Goal: Task Accomplishment & Management: Manage account settings

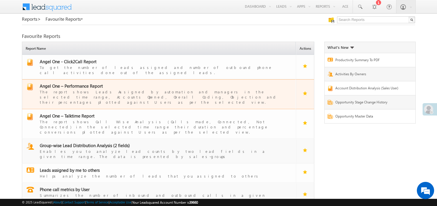
click at [85, 83] on span "Angel One – Performance Report" at bounding box center [71, 86] width 63 height 6
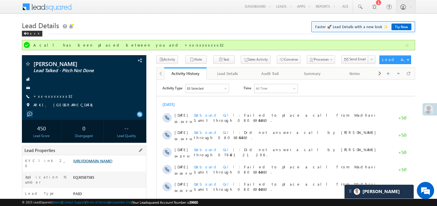
click at [109, 163] on link "https://angelbroking1-pk3em7sa.customui-test.leadsquared.com?leadId=5b0bdee3-ca…" at bounding box center [92, 161] width 39 height 5
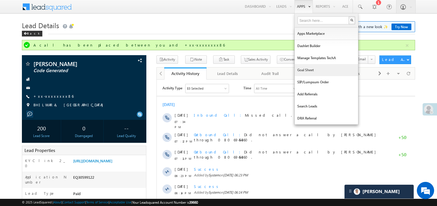
click at [306, 68] on link "Goal Sheet" at bounding box center [325, 70] width 63 height 12
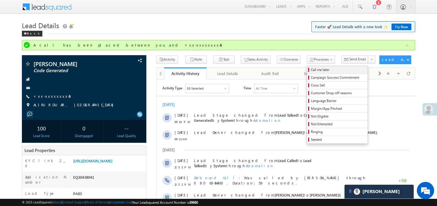
click at [311, 71] on span "Call me later" at bounding box center [338, 69] width 55 height 5
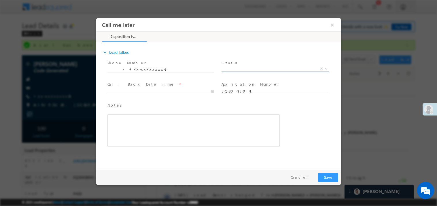
click at [243, 69] on span "X" at bounding box center [274, 69] width 107 height 6
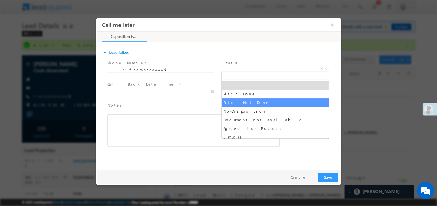
select select "Pitch Not Done"
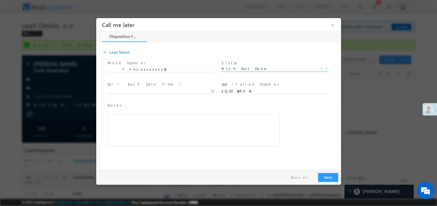
click at [146, 91] on body "Call me later ×" at bounding box center [218, 92] width 245 height 149
type input "10/15/25 11:14 PM"
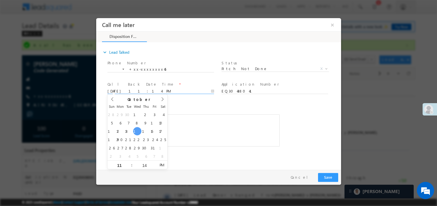
click at [200, 113] on div "Notes * Editor toolbars Basic Styles Bold Italic Underline Paragraph Insert/Rem…" at bounding box center [193, 124] width 172 height 45
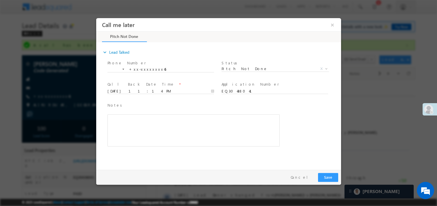
click at [176, 124] on div "Rich Text Editor, 40788eee-0fb2-11ec-a811-0adc8a9d82c2__tab1__section1__Notes__…" at bounding box center [193, 130] width 172 height 32
click at [329, 172] on div "Pay & Save Save Cancel" at bounding box center [220, 177] width 248 height 15
click at [329, 173] on button "Save" at bounding box center [327, 177] width 20 height 9
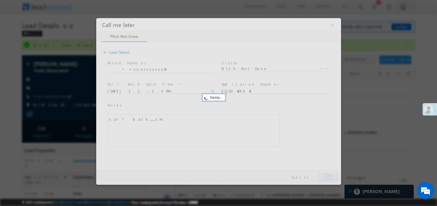
click at [329, 173] on div at bounding box center [218, 101] width 245 height 167
